Goal: Task Accomplishment & Management: Use online tool/utility

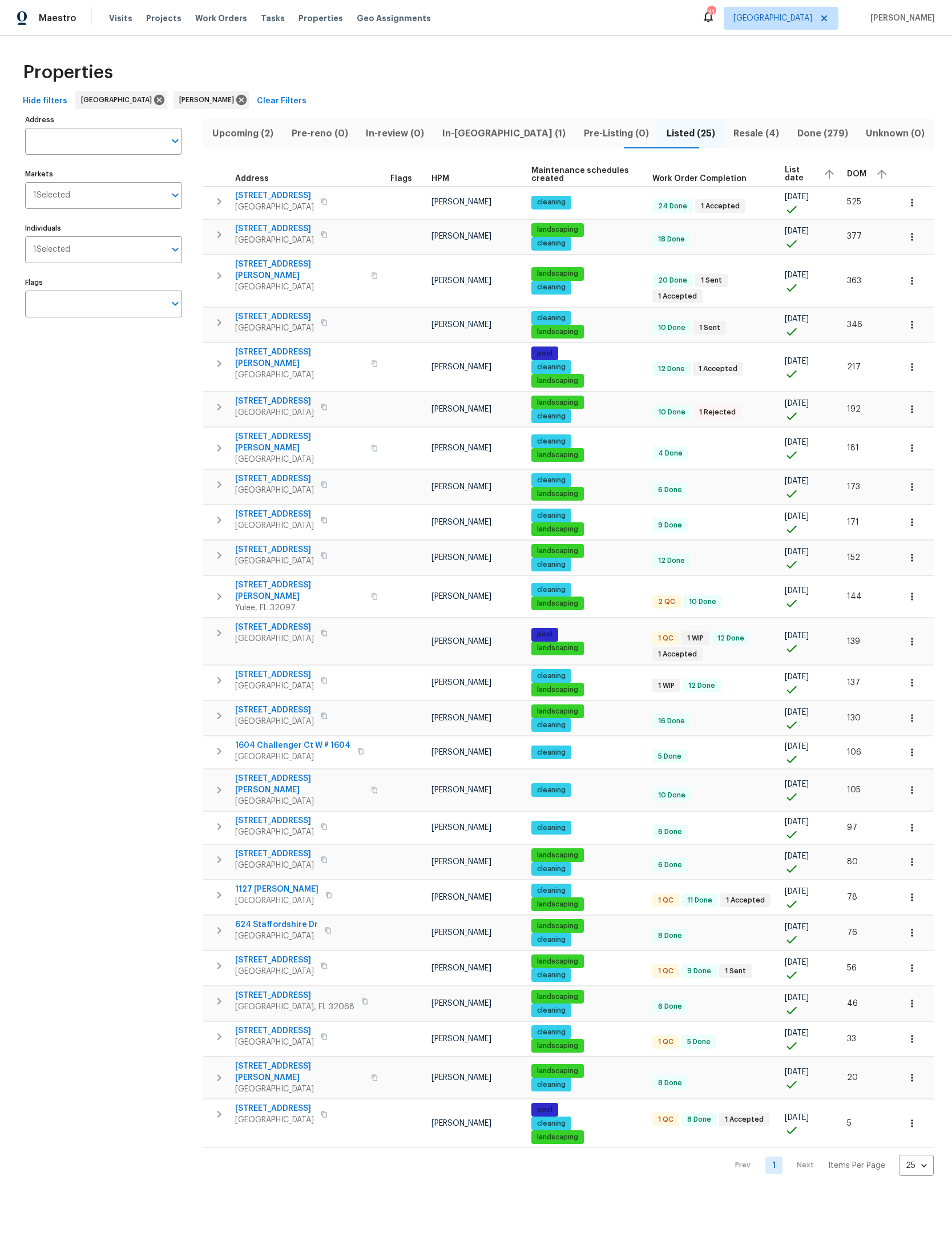
scroll to position [660, 360]
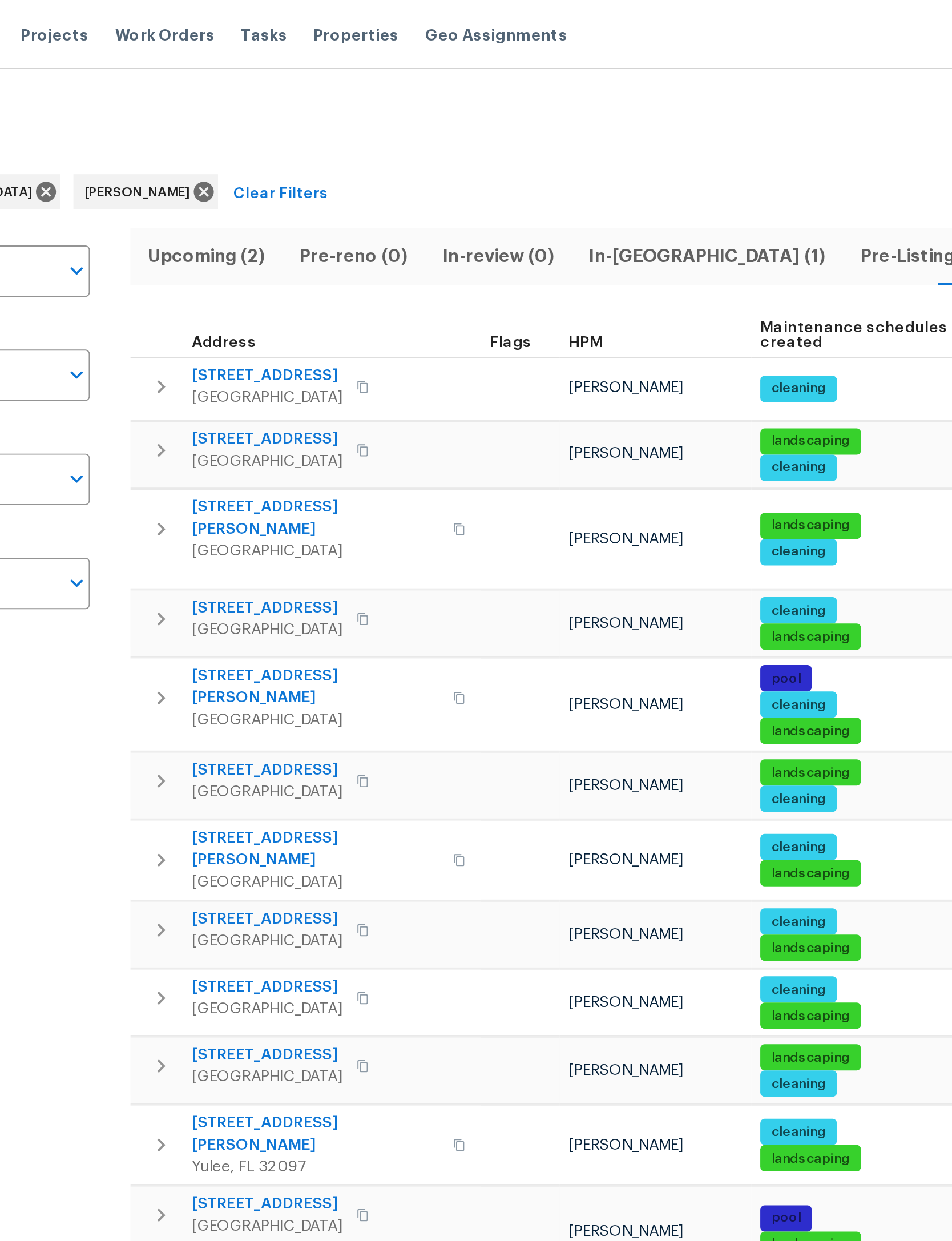
click at [212, 195] on icon "button" at bounding box center [219, 202] width 14 height 14
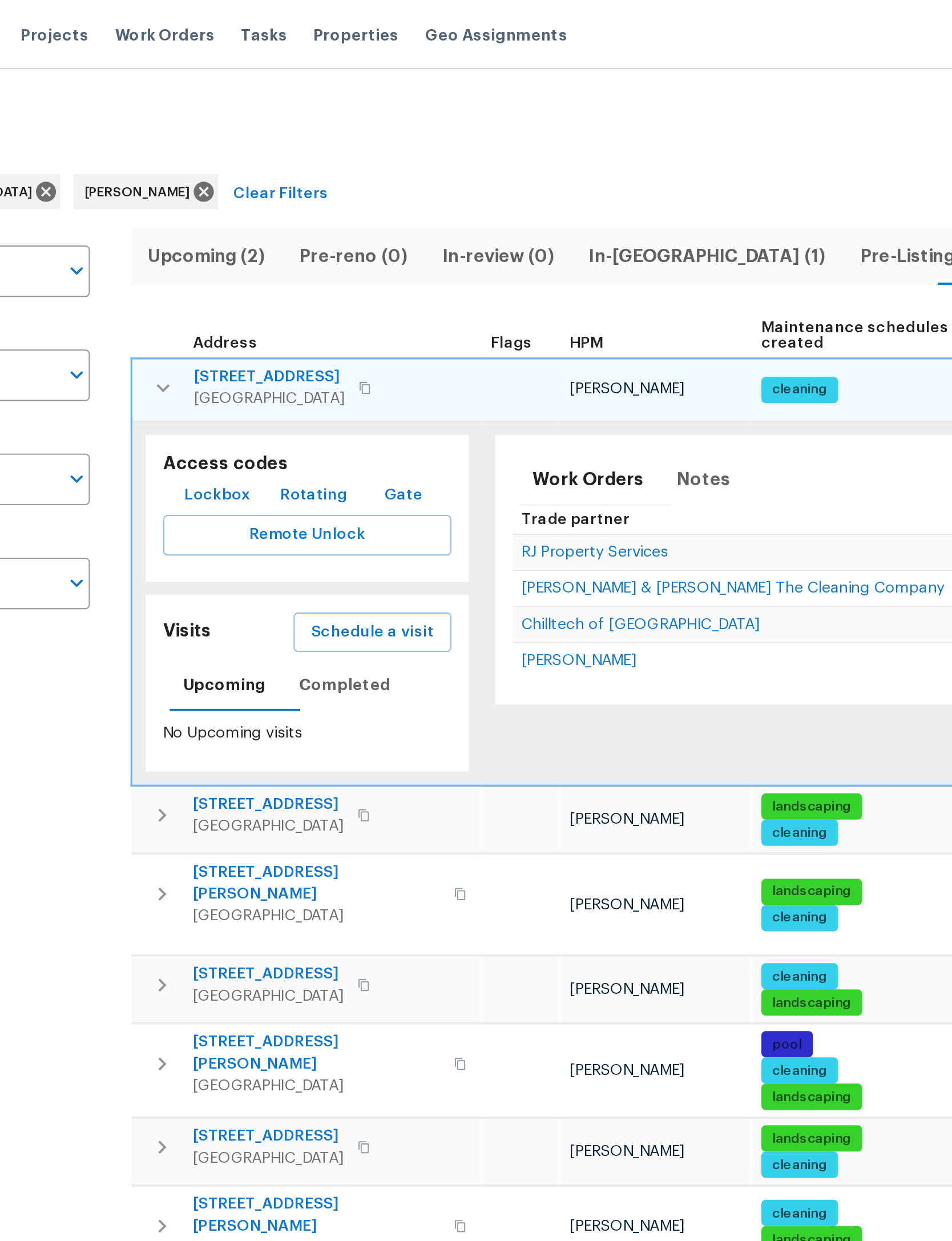
click at [297, 333] on span "Schedule a visit" at bounding box center [329, 329] width 64 height 14
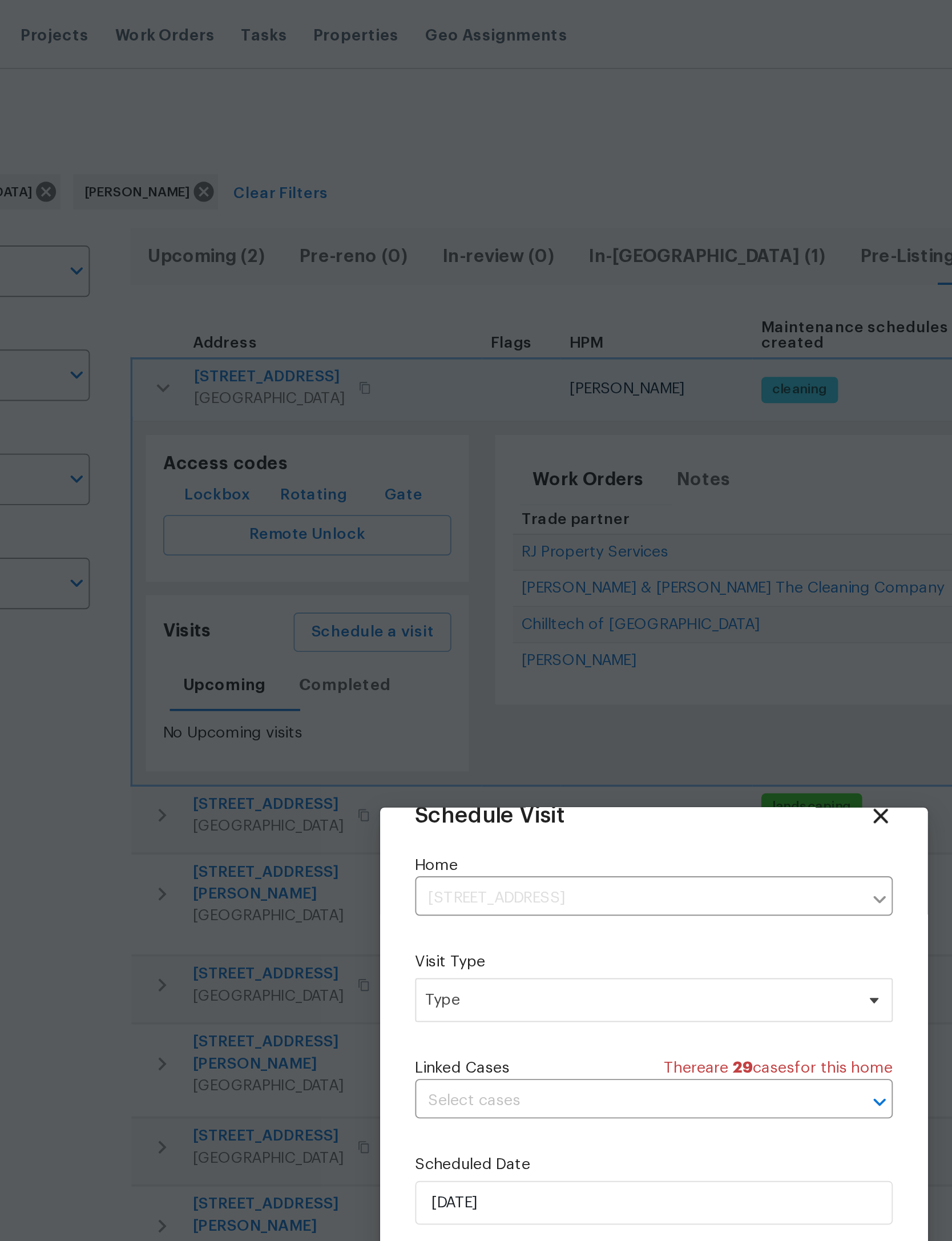
scroll to position [38, 0]
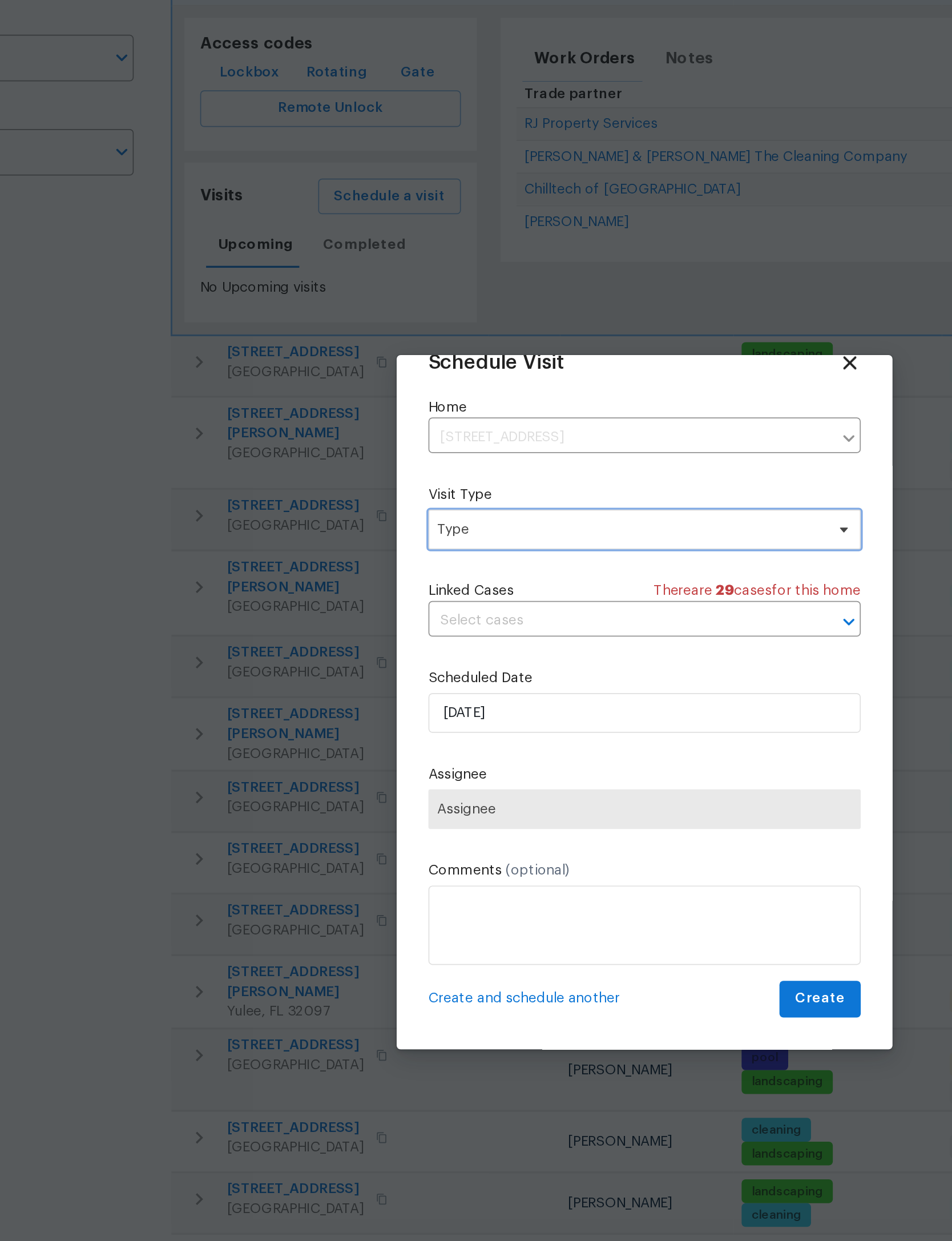
click at [386, 515] on span "Type" at bounding box center [468, 521] width 222 height 11
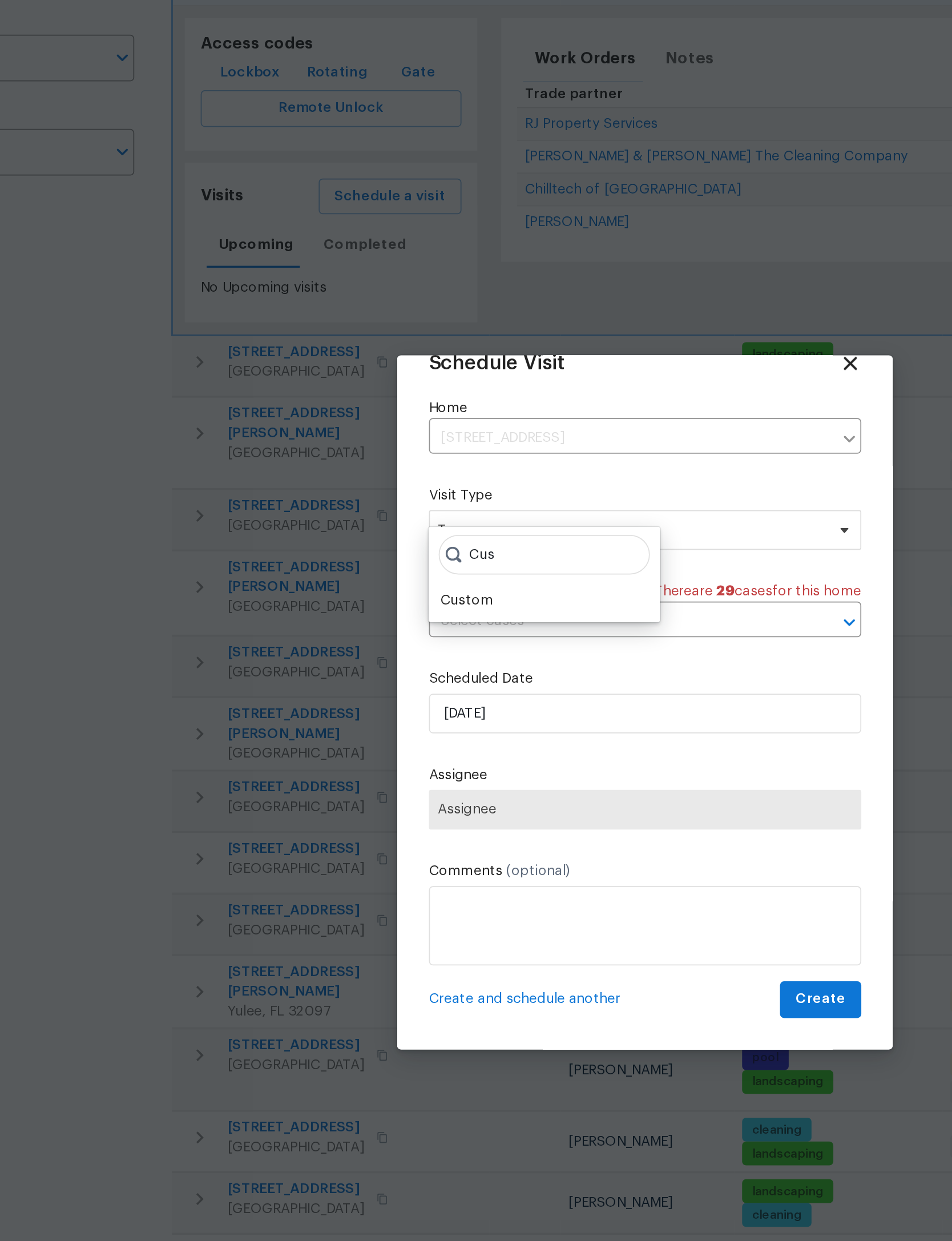
type input "Cus"
click at [359, 556] on div "Custom" at bounding box center [374, 561] width 30 height 11
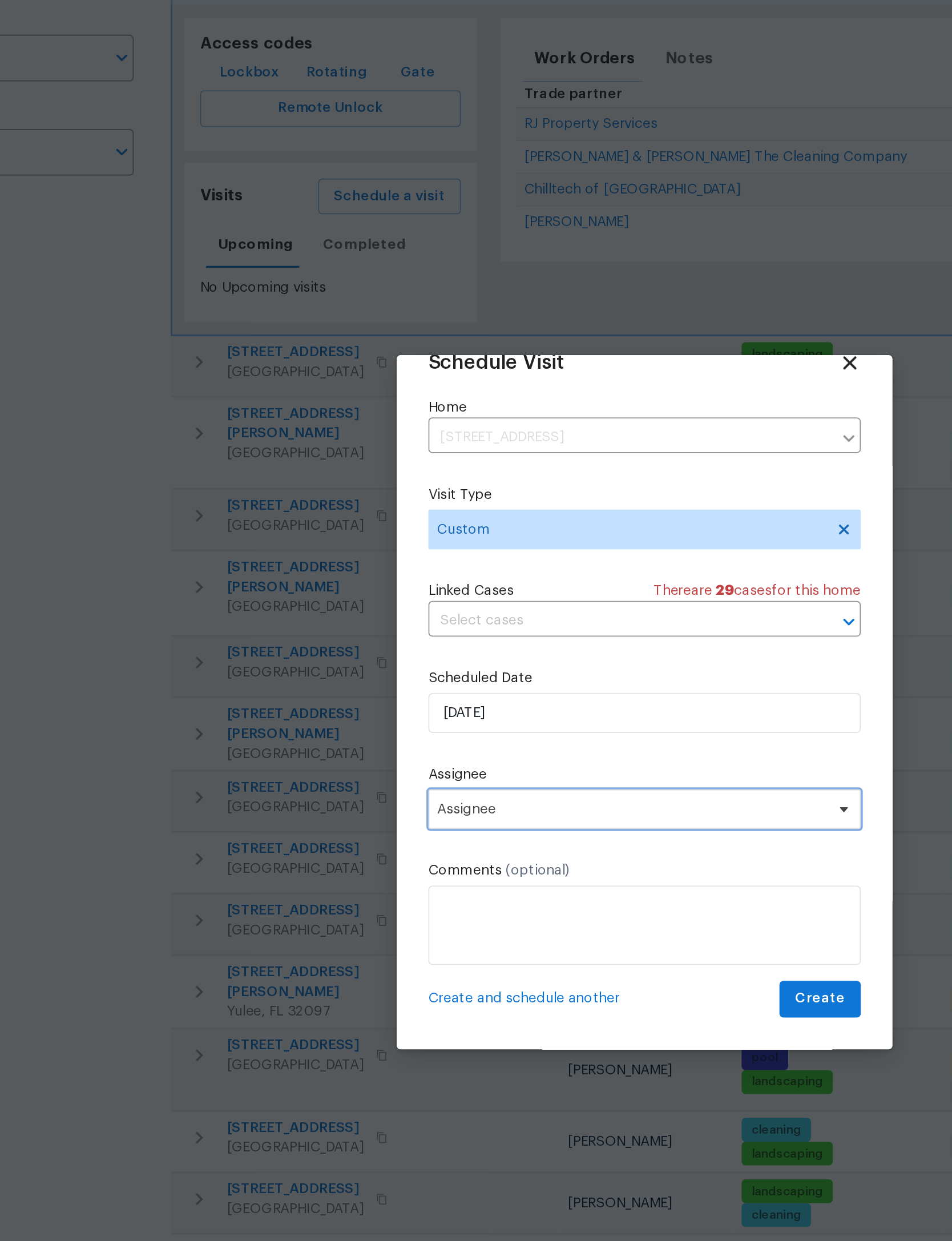
click at [426, 678] on span "Assignee" at bounding box center [469, 682] width 224 height 9
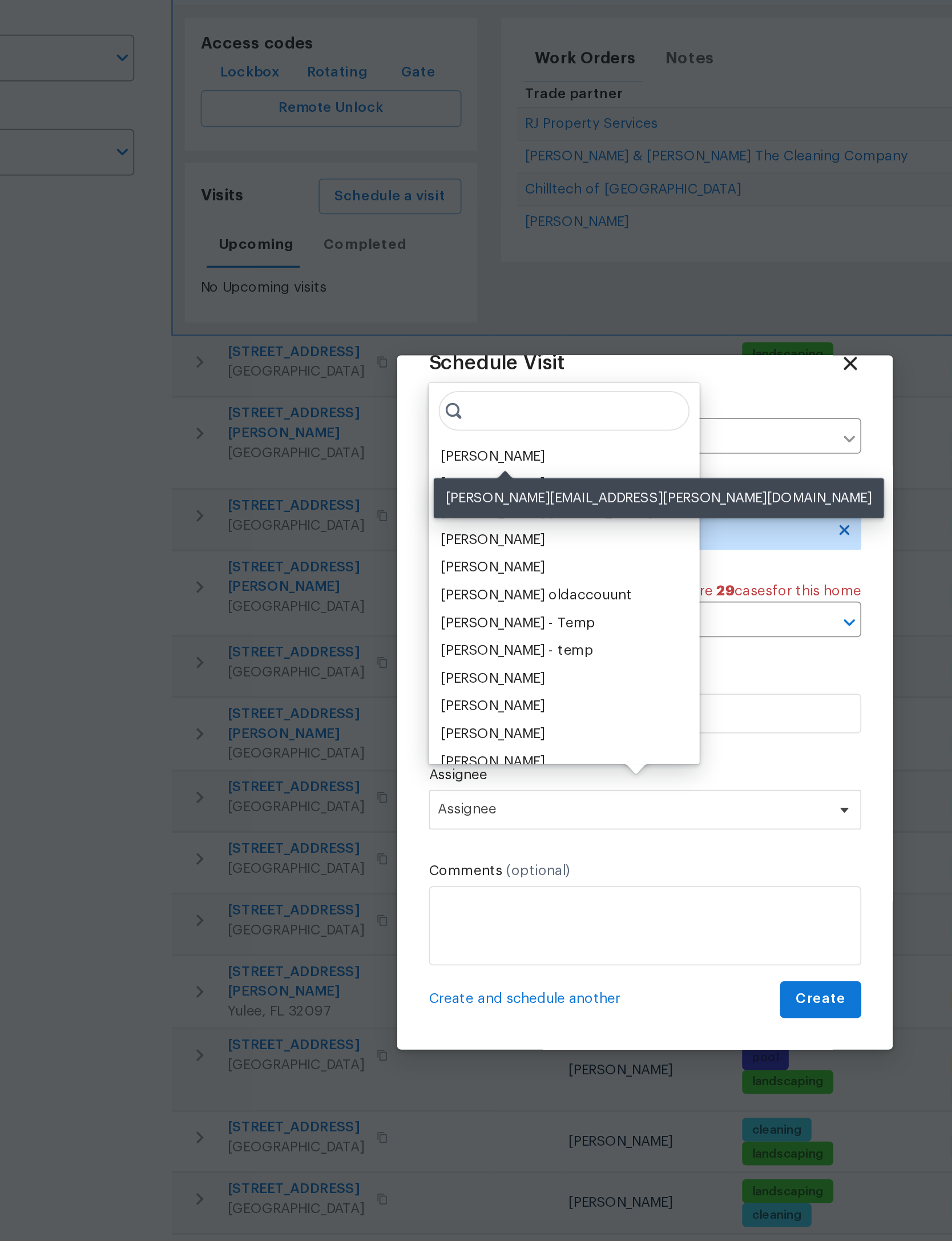
click at [359, 473] on div "[PERSON_NAME]" at bounding box center [389, 479] width 60 height 11
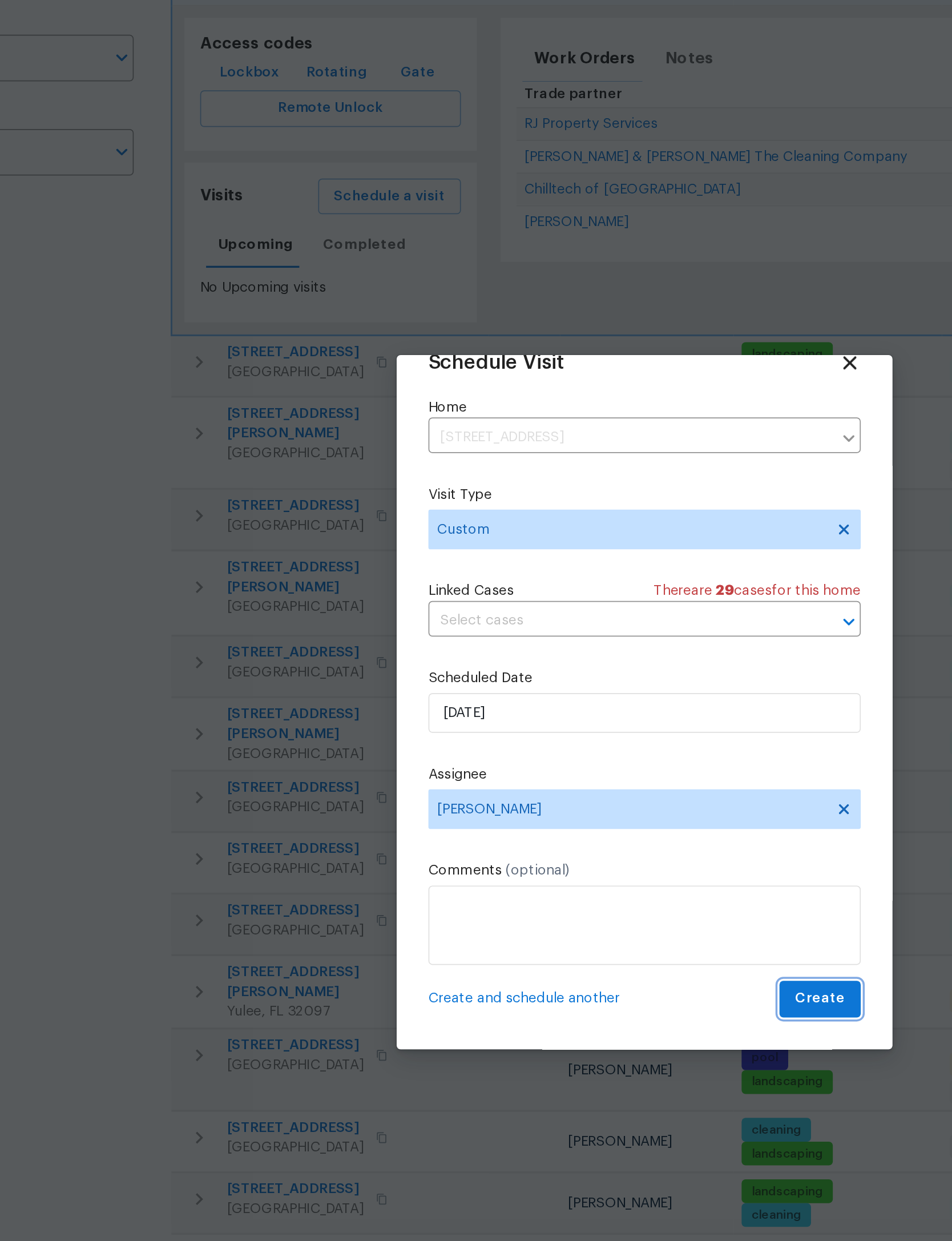
click at [563, 785] on span "Create" at bounding box center [577, 792] width 29 height 14
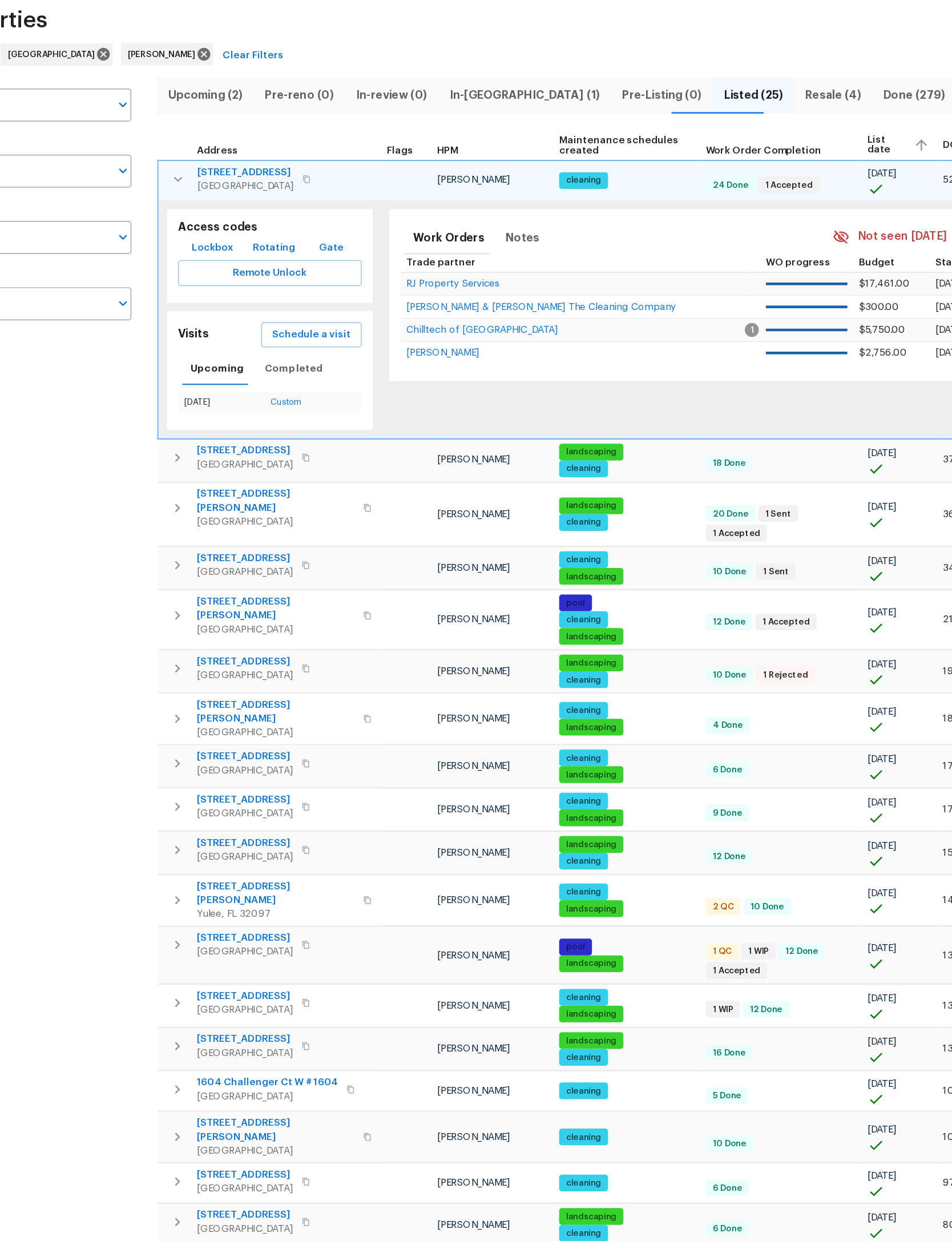
click at [214, 195] on icon "button" at bounding box center [221, 202] width 14 height 14
